Goal: Use online tool/utility: Utilize a website feature to perform a specific function

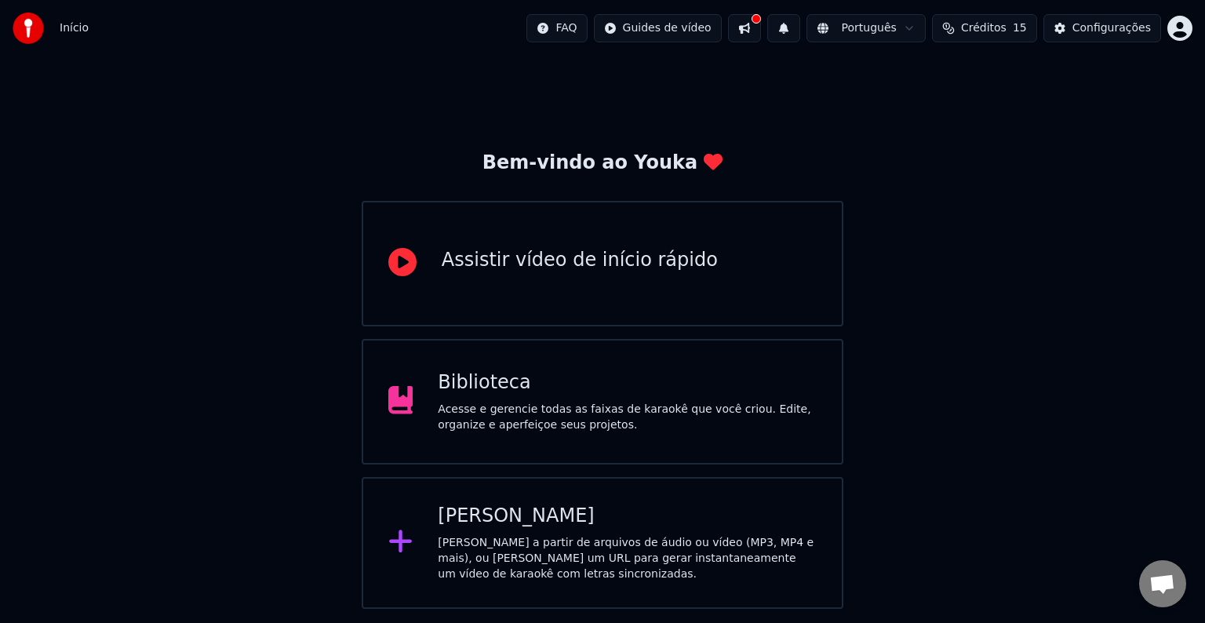
click at [591, 524] on div "[PERSON_NAME]" at bounding box center [627, 515] width 379 height 25
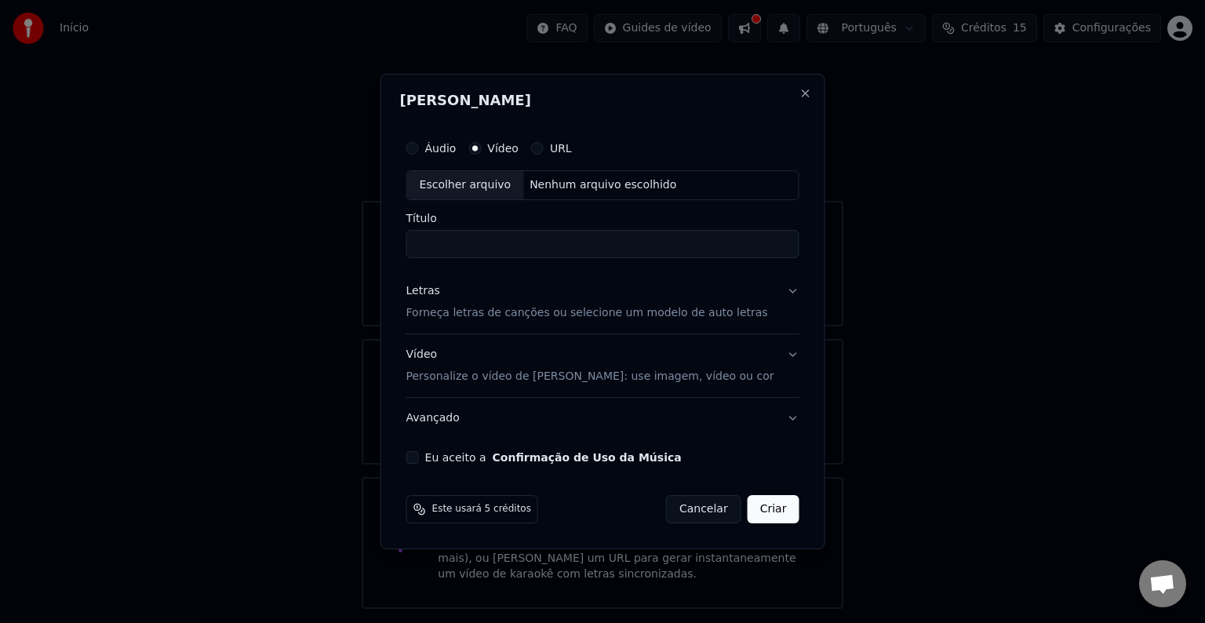
click at [456, 150] on label "Áudio" at bounding box center [440, 148] width 31 height 11
click at [419, 150] on button "Áudio" at bounding box center [412, 148] width 13 height 13
click at [518, 150] on label "Vídeo" at bounding box center [502, 148] width 31 height 11
click at [481, 150] on button "Vídeo" at bounding box center [474, 148] width 13 height 13
click at [503, 185] on div "Escolher arquivo" at bounding box center [465, 185] width 117 height 28
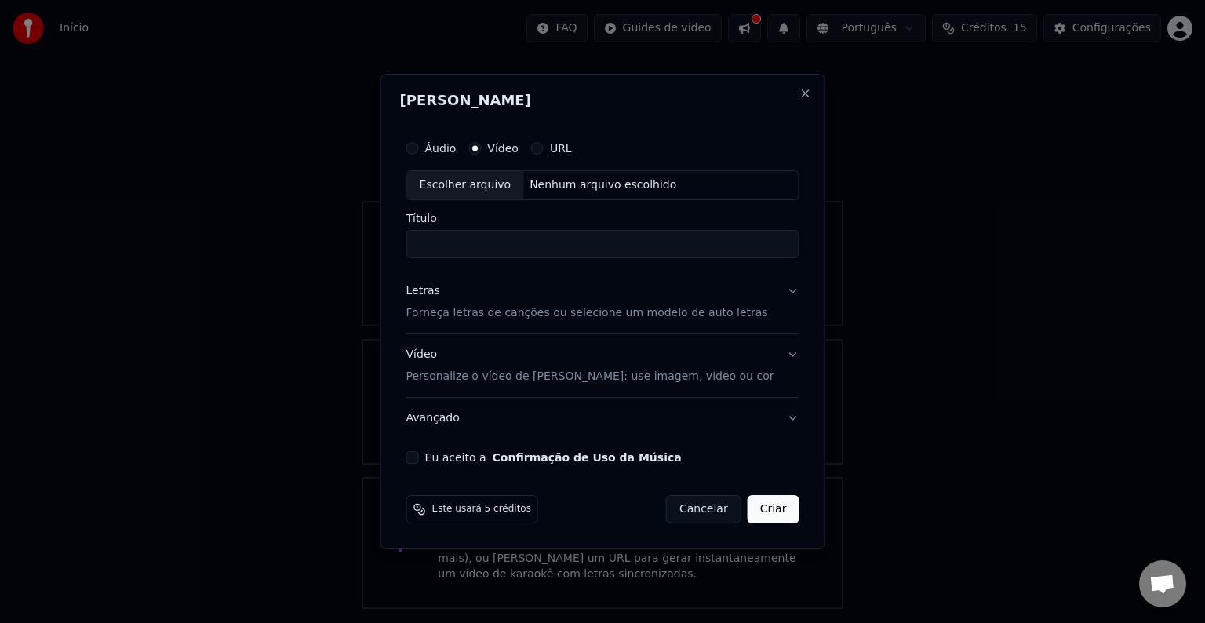
click at [496, 190] on div "Escolher arquivo" at bounding box center [465, 185] width 117 height 28
click at [556, 245] on input "**********" at bounding box center [602, 244] width 393 height 28
type input "**********"
click at [693, 319] on p "Forneça letras de canções ou selecione um modelo de auto letras" at bounding box center [587, 313] width 362 height 16
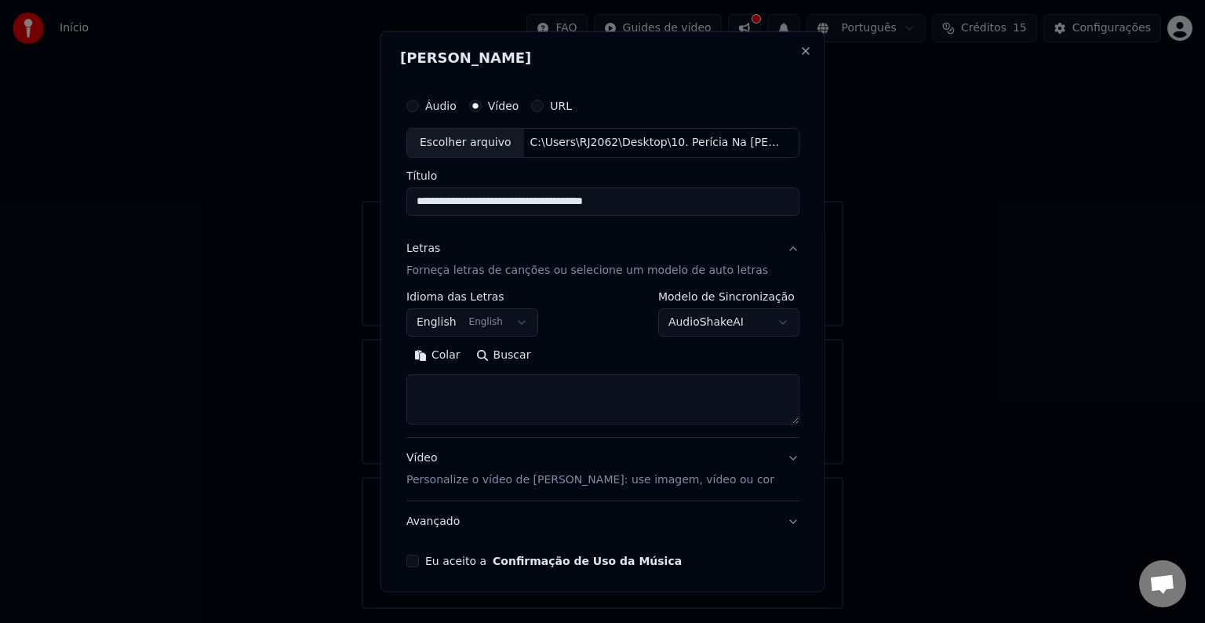
click at [477, 384] on textarea at bounding box center [602, 399] width 393 height 50
paste textarea "**********"
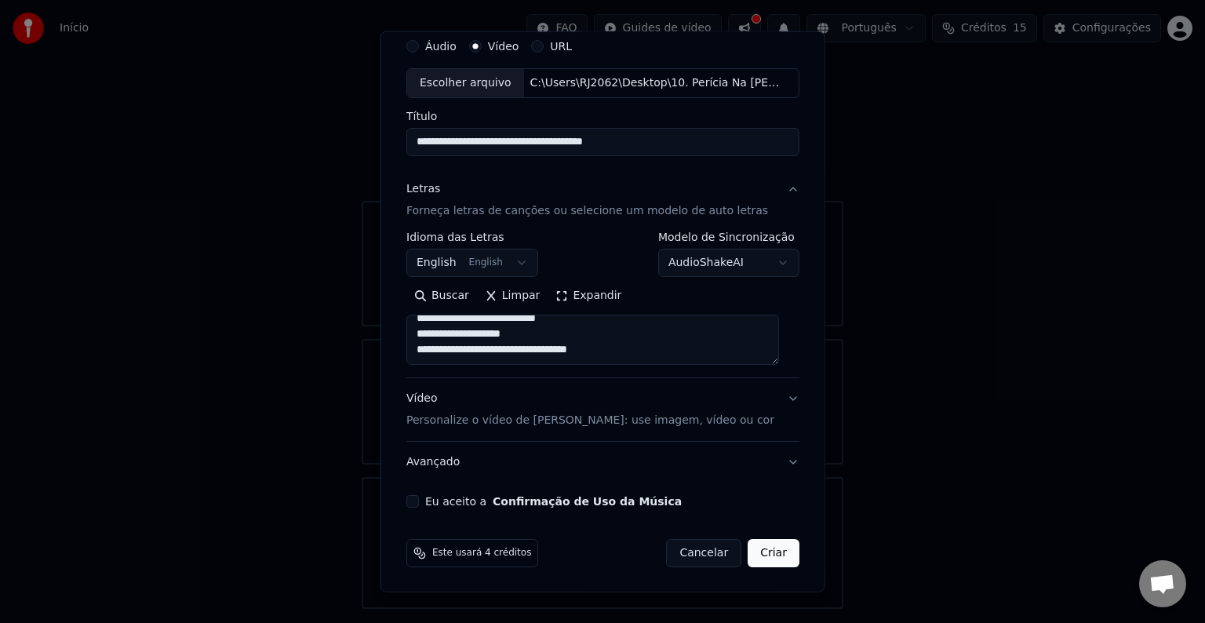
type textarea "**********"
click at [778, 397] on button "Vídeo Personalize o vídeo de karaokê: use imagem, vídeo ou cor" at bounding box center [602, 409] width 393 height 63
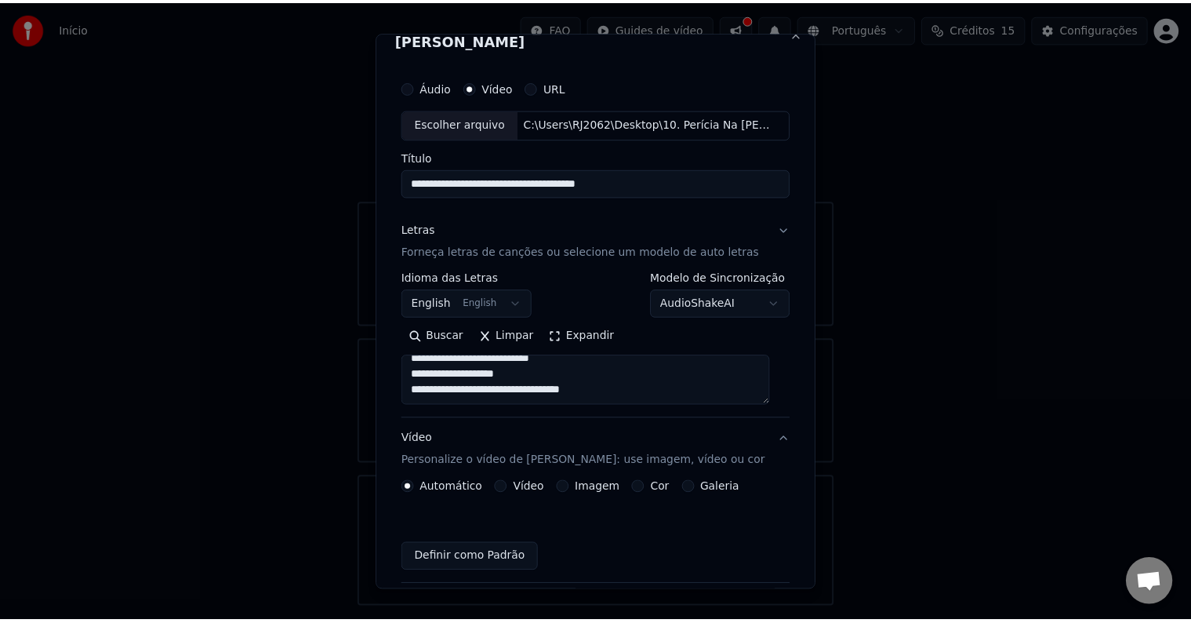
scroll to position [17, 0]
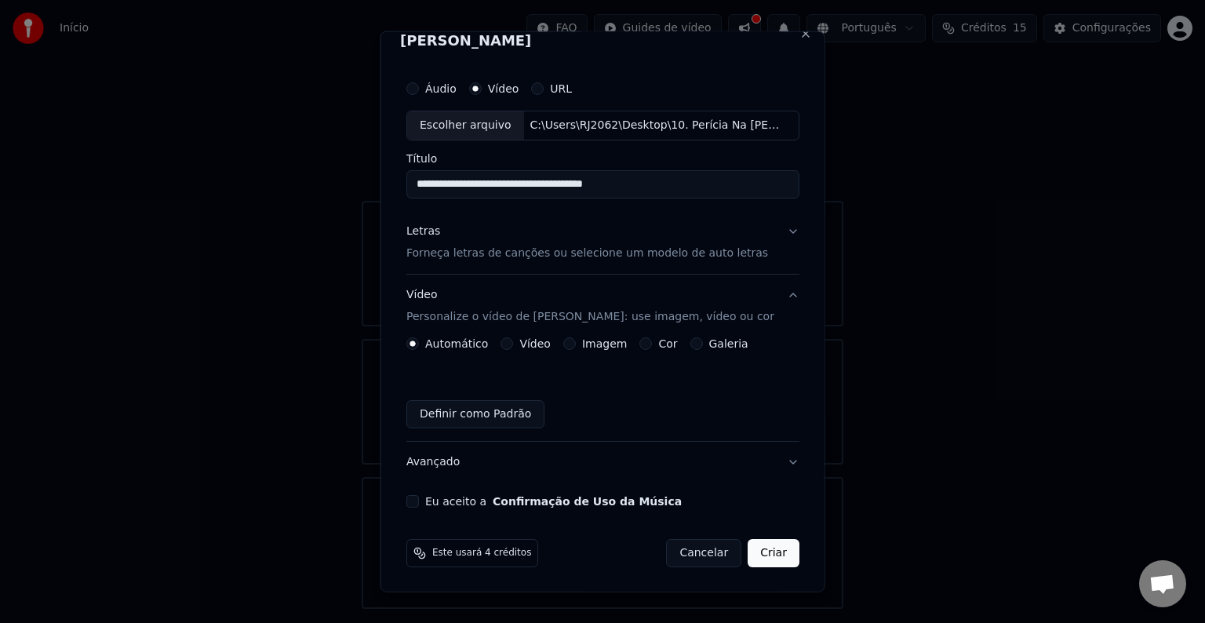
click at [414, 504] on button "Eu aceito a Confirmação de Uso da Música" at bounding box center [412, 501] width 13 height 13
click at [755, 553] on button "Criar" at bounding box center [773, 553] width 52 height 28
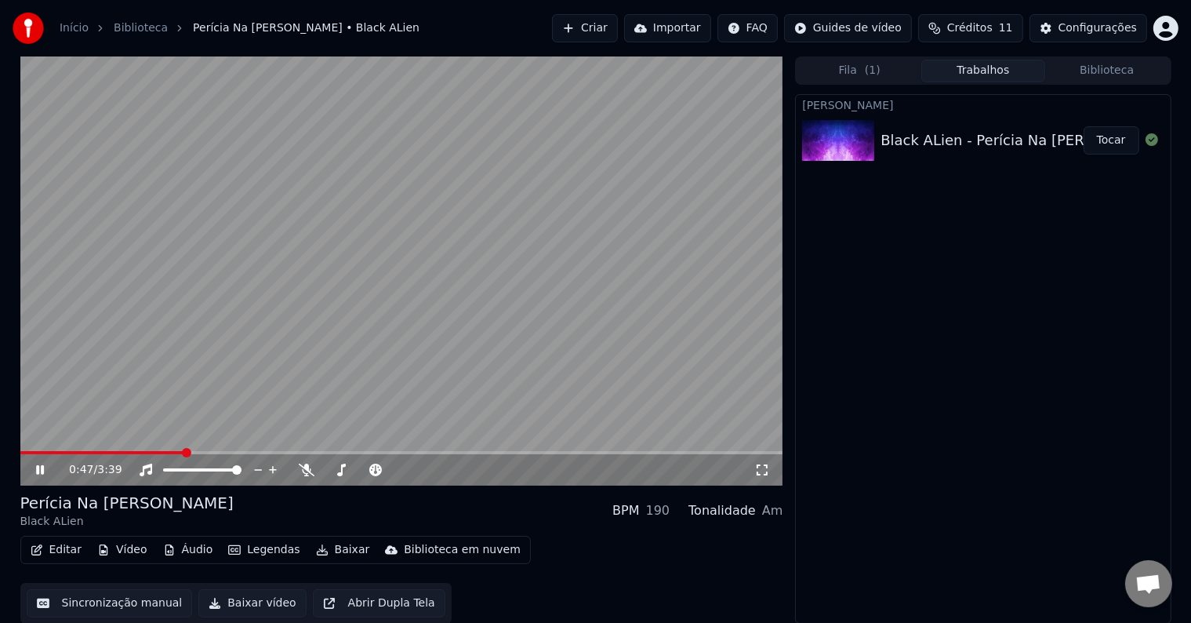
click at [592, 333] on video at bounding box center [401, 270] width 763 height 429
click at [88, 451] on span at bounding box center [102, 452] width 165 height 3
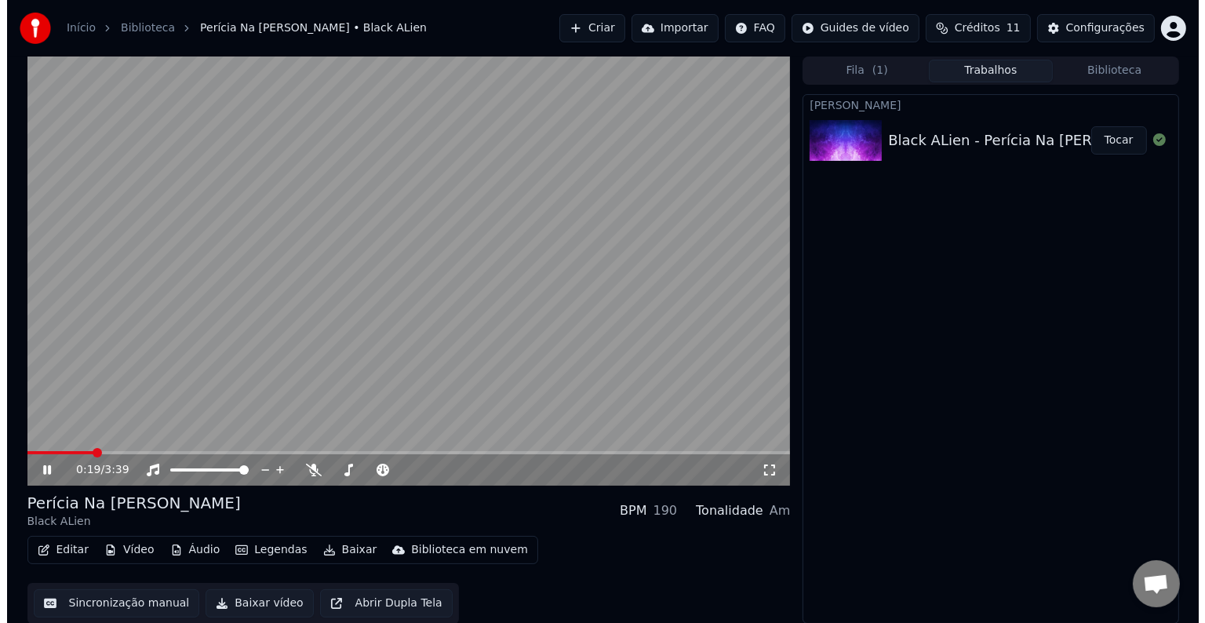
scroll to position [1, 0]
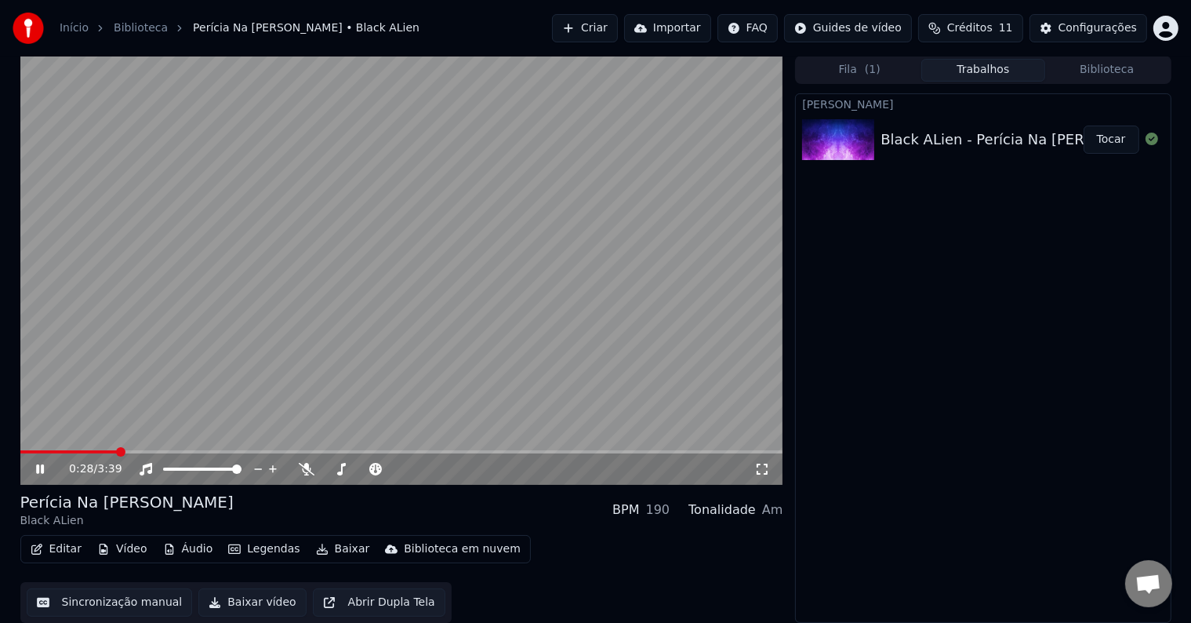
click at [116, 450] on span at bounding box center [401, 451] width 763 height 3
click at [641, 290] on video at bounding box center [401, 270] width 763 height 429
click at [328, 314] on video at bounding box center [401, 270] width 763 height 429
click at [431, 407] on video at bounding box center [401, 270] width 763 height 429
click at [233, 446] on div "100 100" at bounding box center [218, 442] width 37 height 22
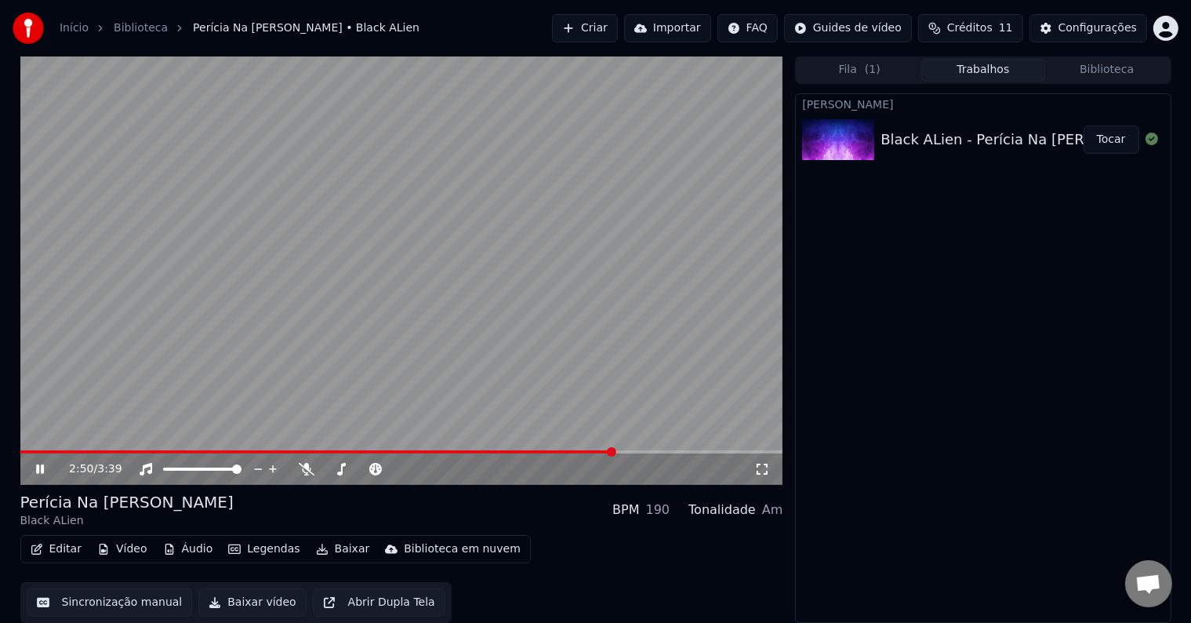
click at [65, 552] on button "Editar" at bounding box center [56, 549] width 64 height 22
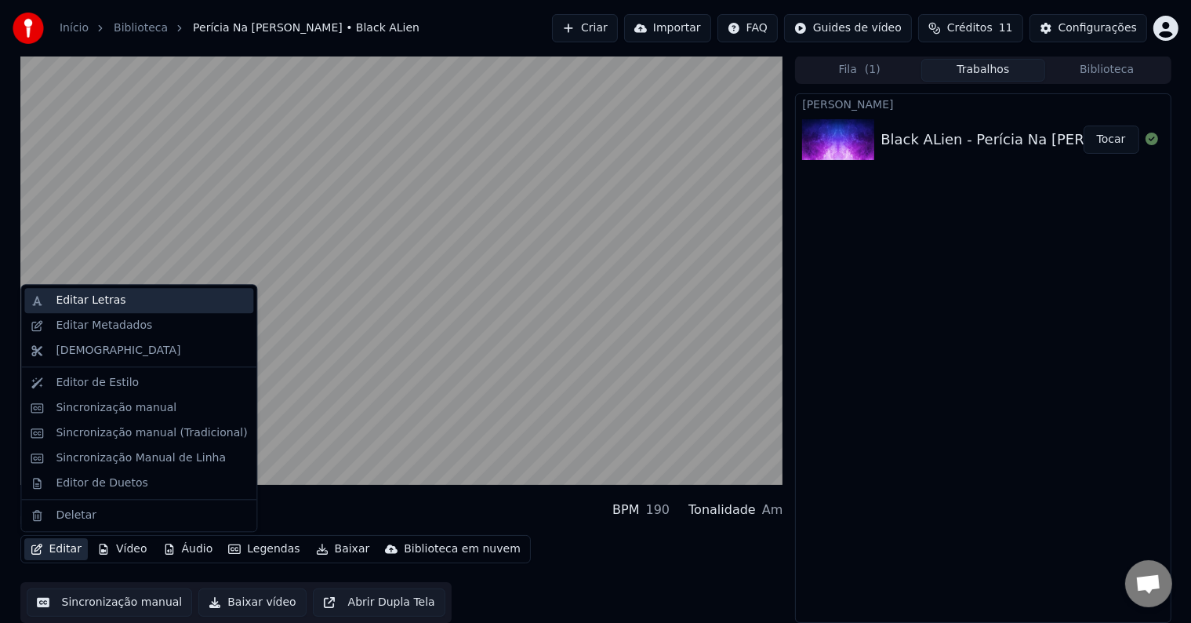
click at [87, 305] on div "Editar Letras" at bounding box center [91, 301] width 70 height 16
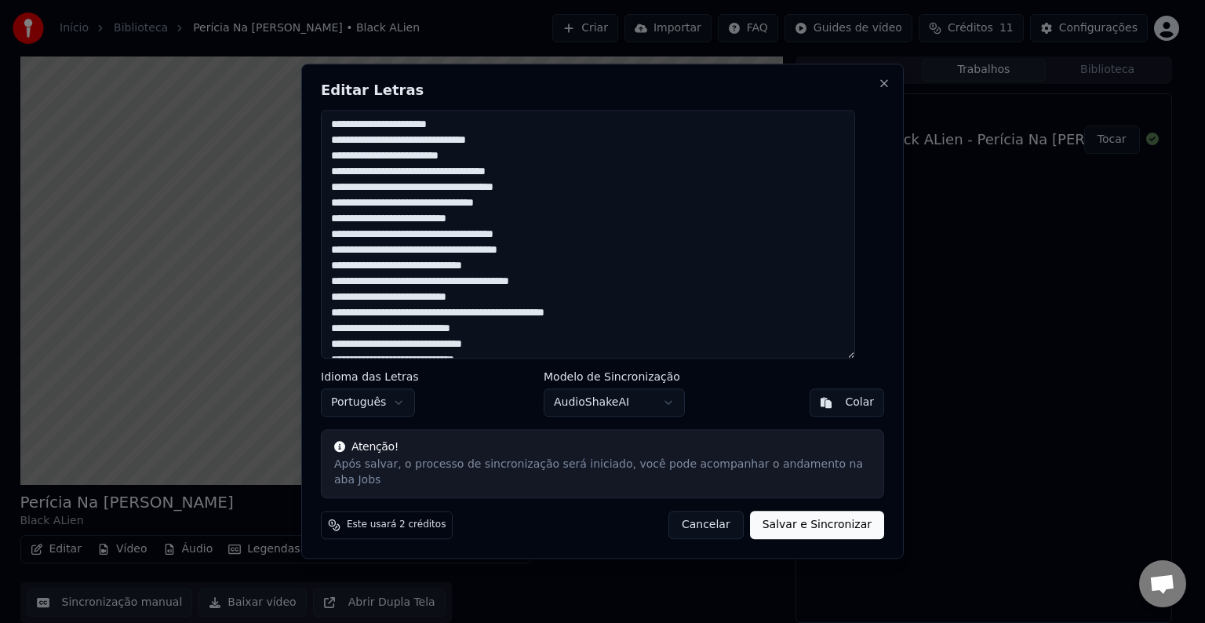
click at [530, 339] on textarea at bounding box center [588, 234] width 534 height 249
paste textarea "**********"
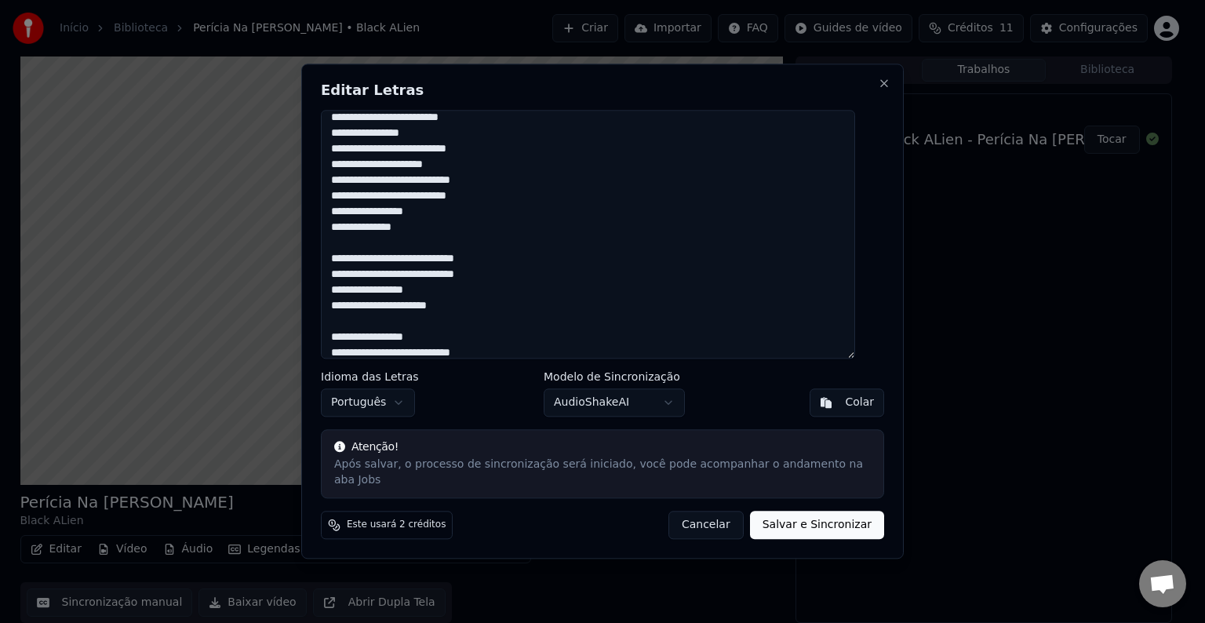
scroll to position [0, 0]
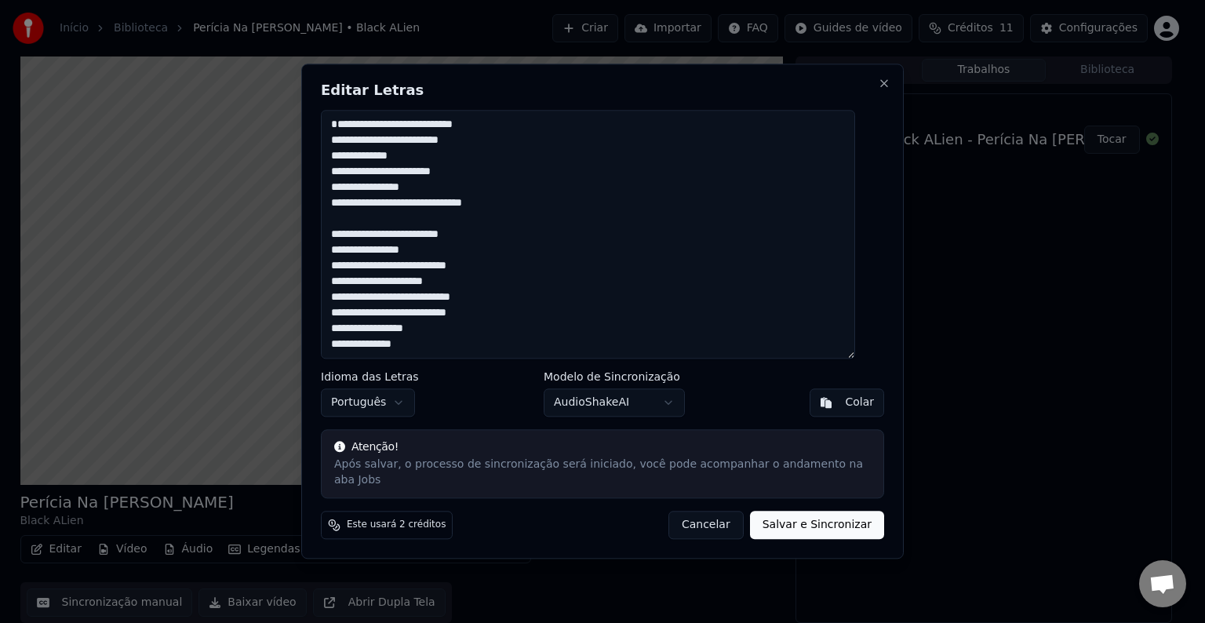
click at [709, 518] on button "Cancelar" at bounding box center [705, 525] width 75 height 28
type textarea "**********"
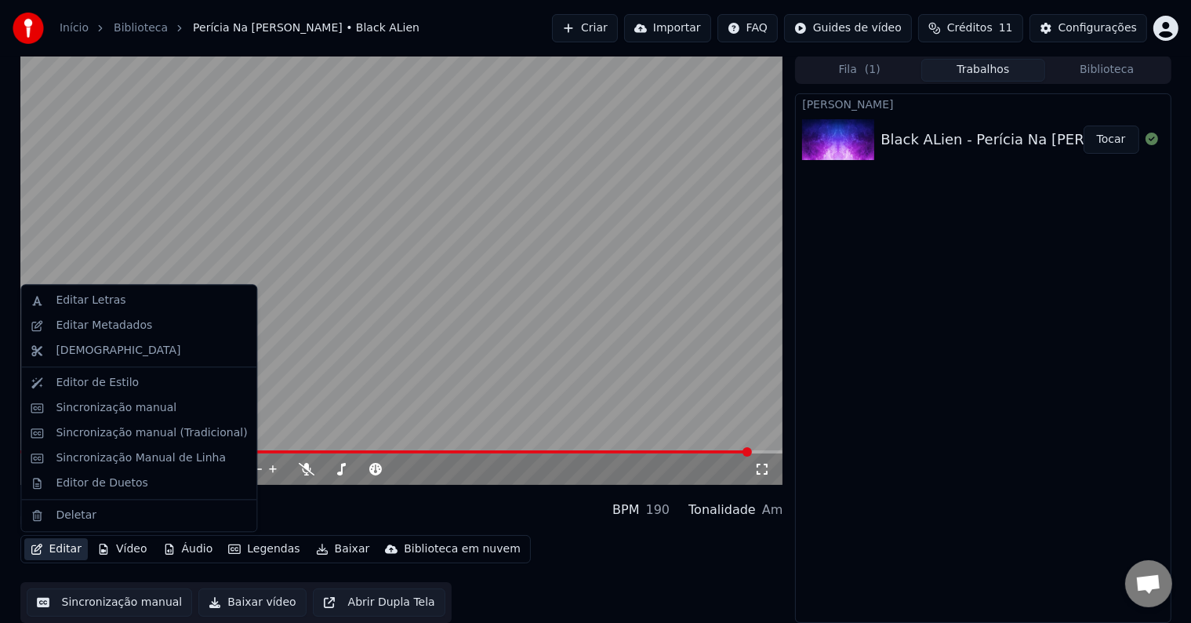
click at [67, 547] on button "Editar" at bounding box center [56, 549] width 64 height 22
click at [72, 307] on div "Editar Letras" at bounding box center [91, 301] width 70 height 16
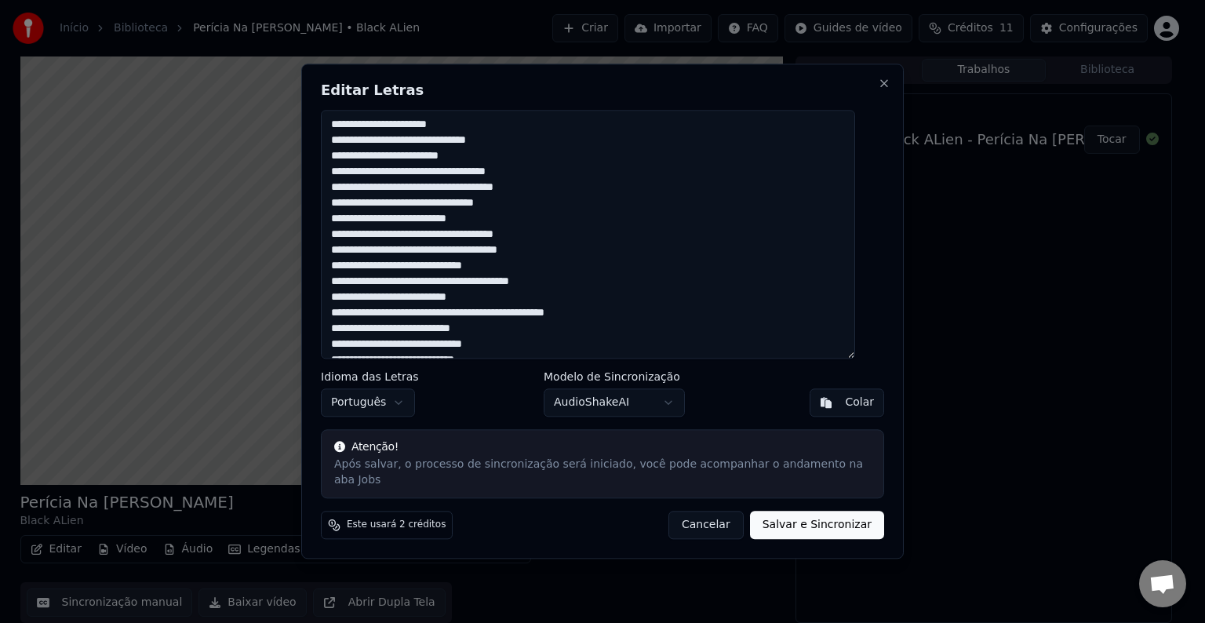
scroll to position [768, 0]
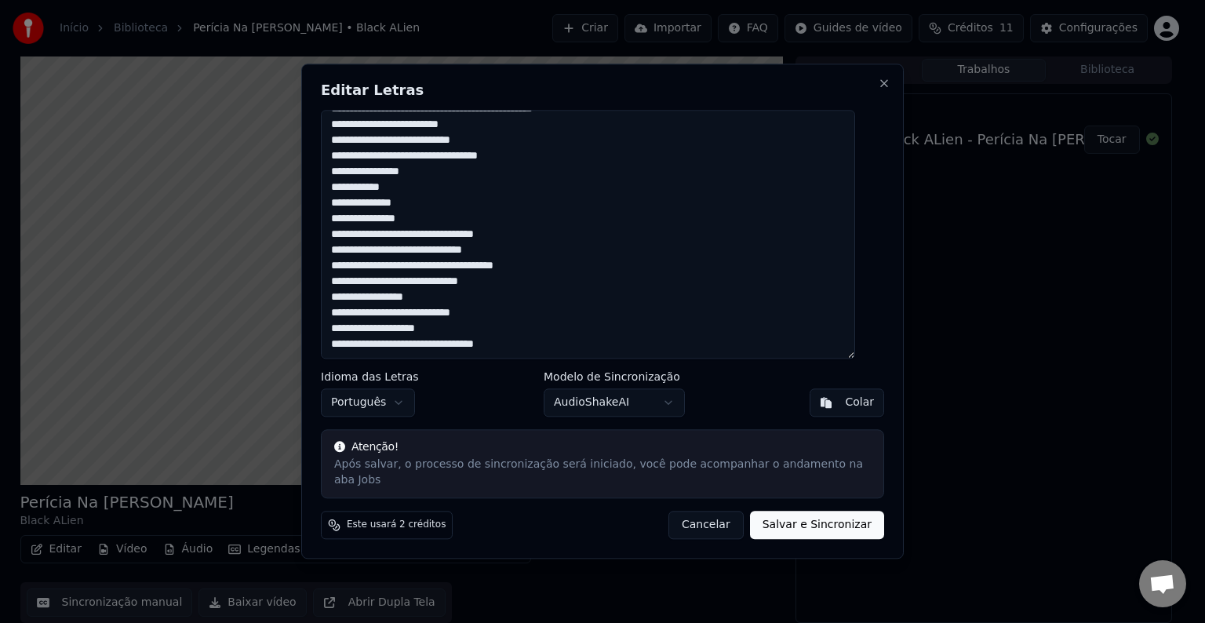
click at [532, 356] on textarea at bounding box center [588, 234] width 534 height 249
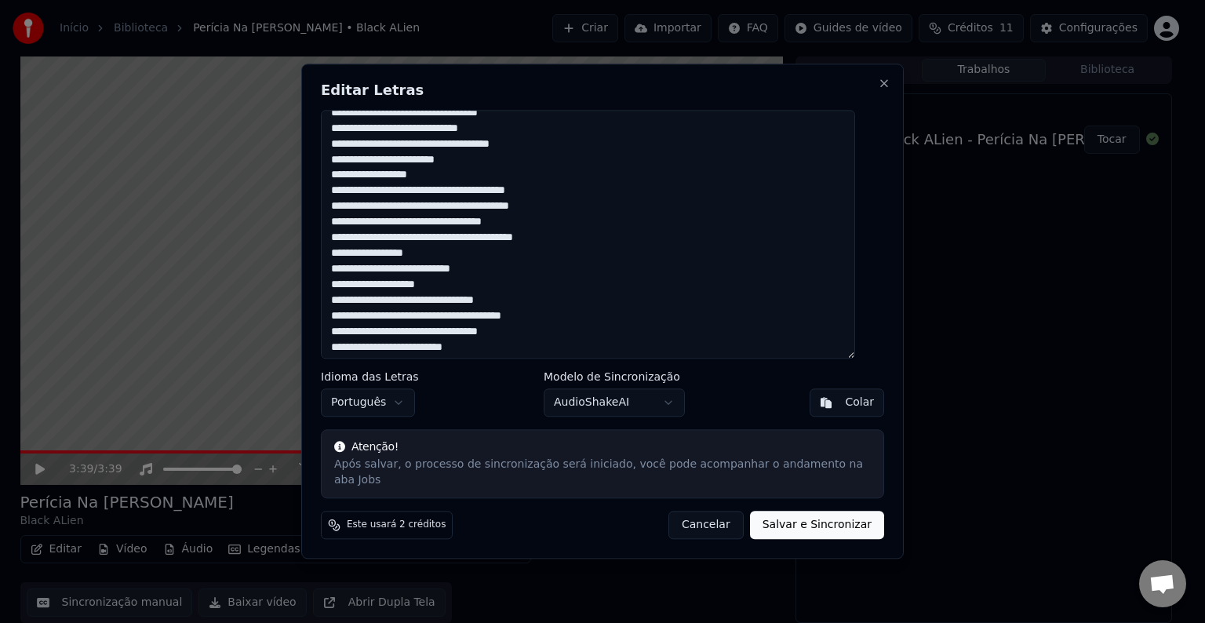
scroll to position [0, 0]
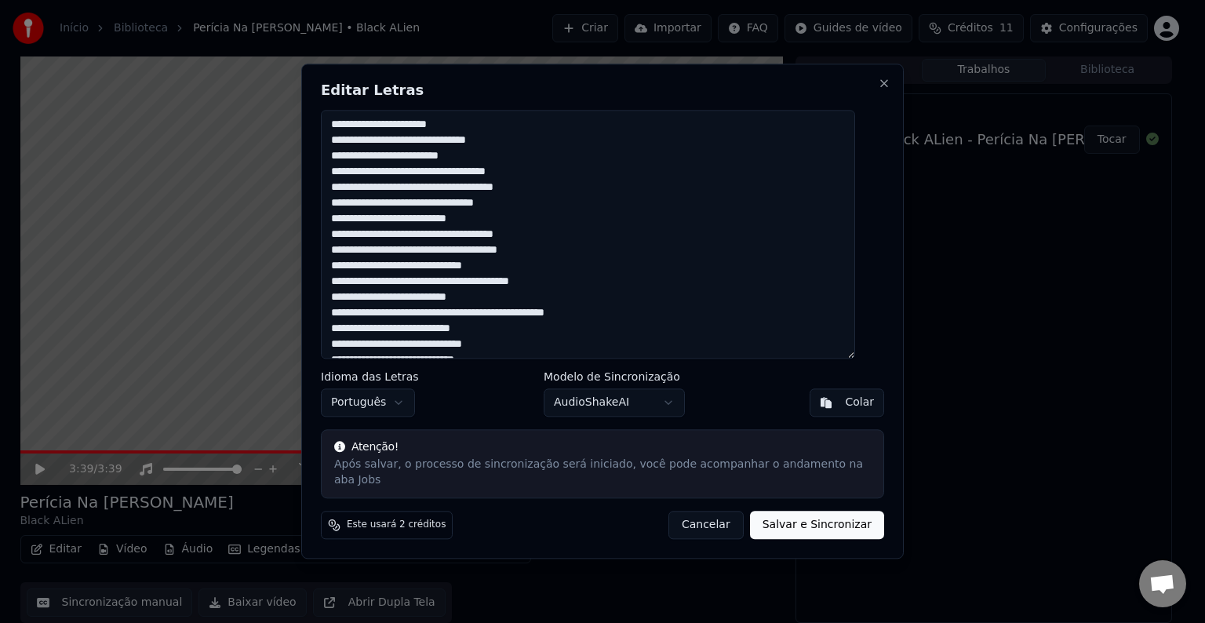
drag, startPoint x: 594, startPoint y: 357, endPoint x: 344, endPoint y: 223, distance: 283.5
click at [344, 223] on textarea at bounding box center [588, 234] width 534 height 249
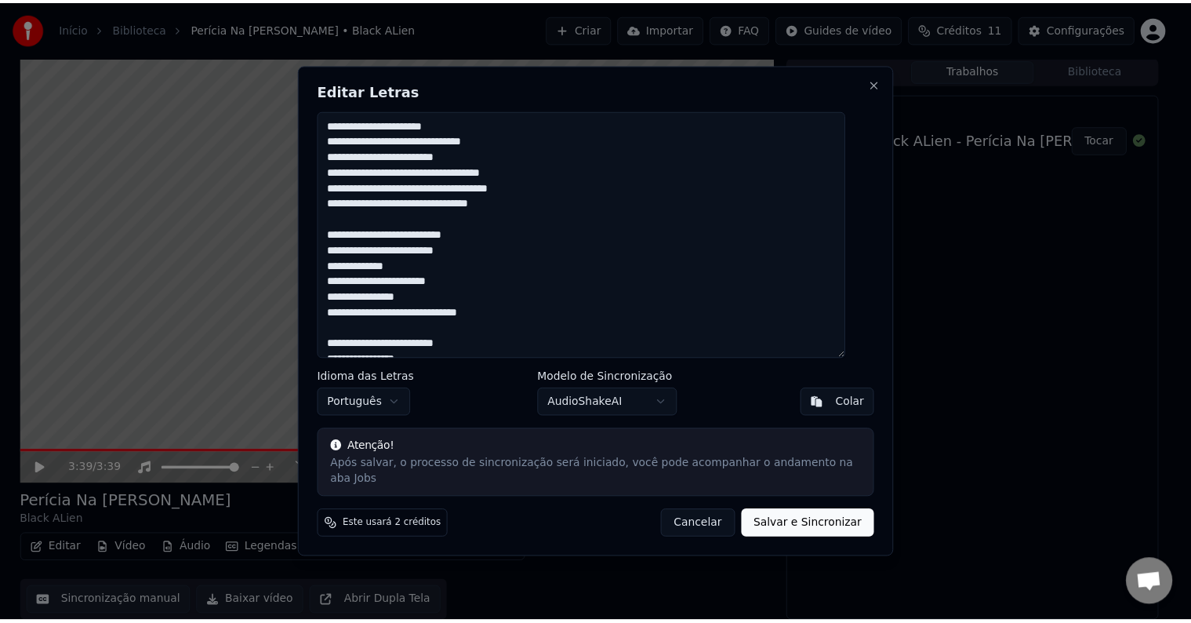
scroll to position [130, 0]
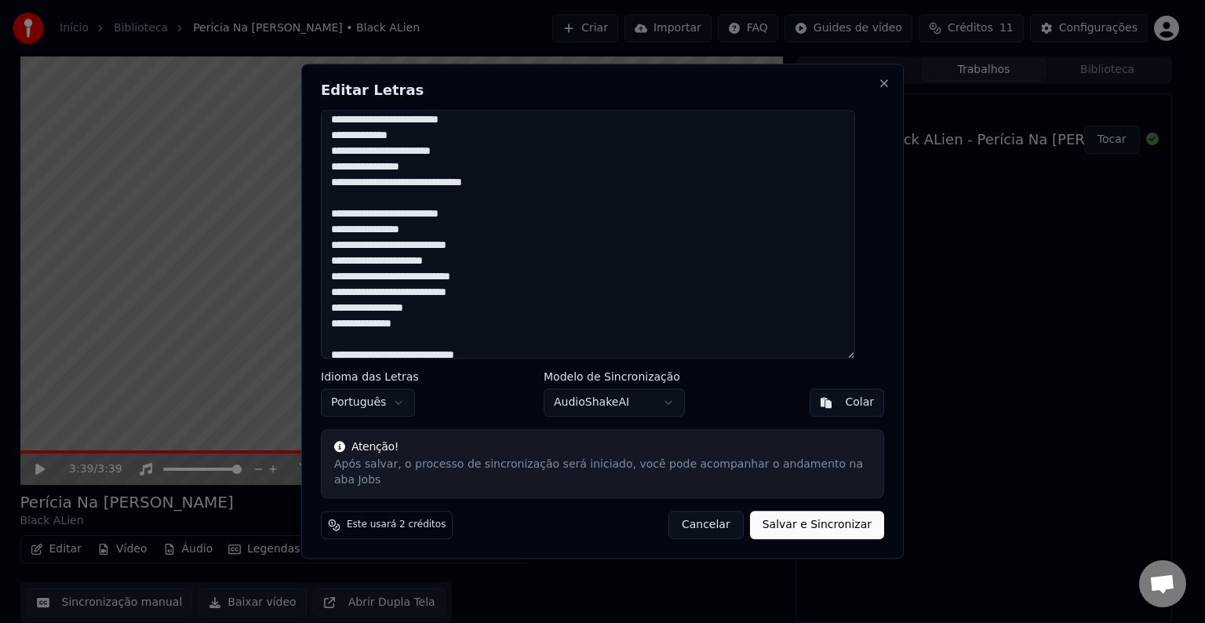
click at [775, 518] on button "Salvar e Sincronizar" at bounding box center [817, 525] width 134 height 28
type textarea "**********"
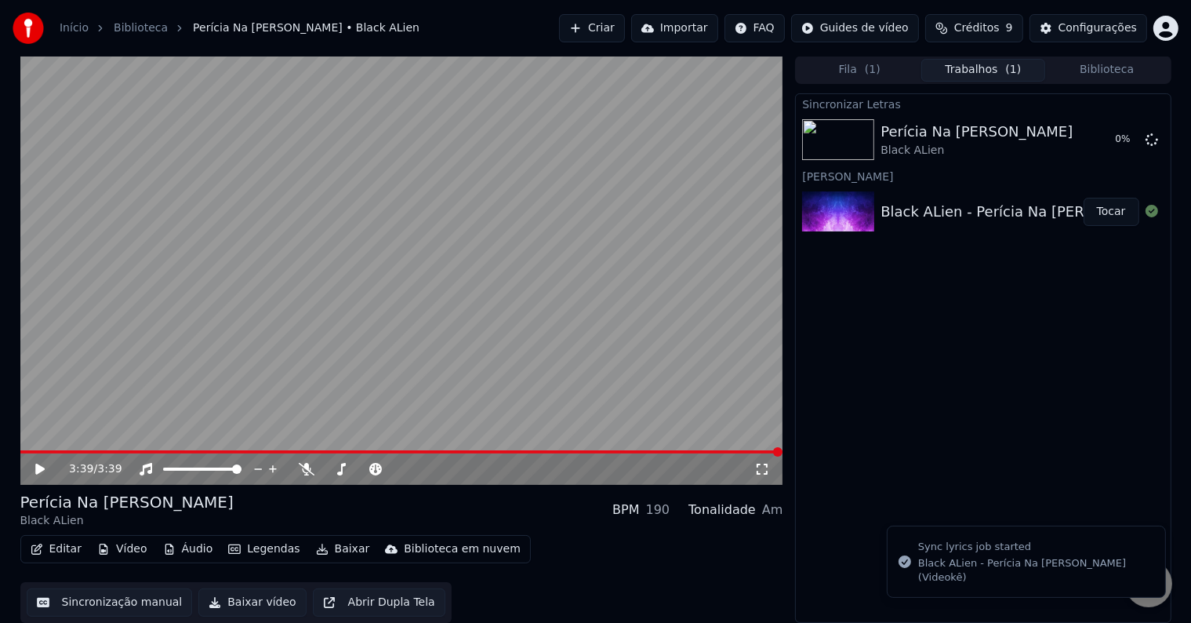
click at [74, 449] on video at bounding box center [401, 270] width 763 height 429
click at [79, 452] on span at bounding box center [401, 451] width 763 height 3
